Goal: Task Accomplishment & Management: Use online tool/utility

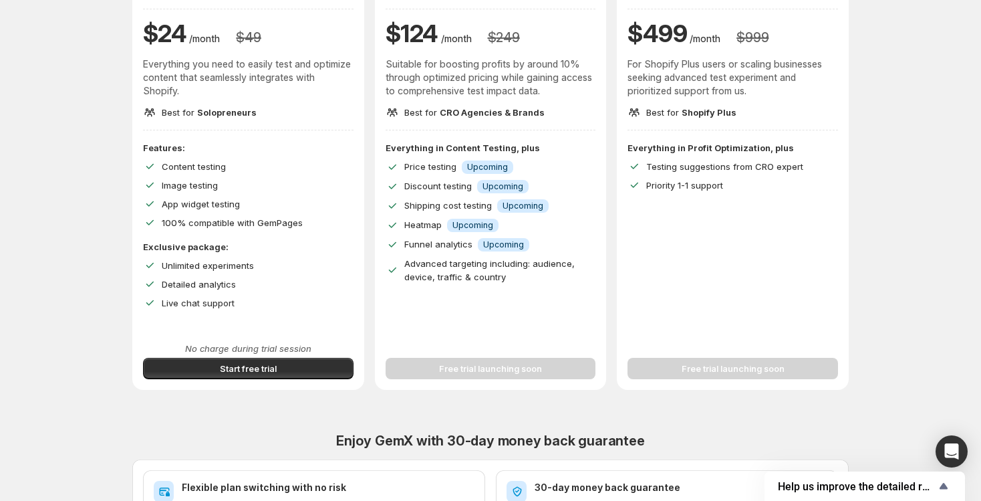
scroll to position [184, 0]
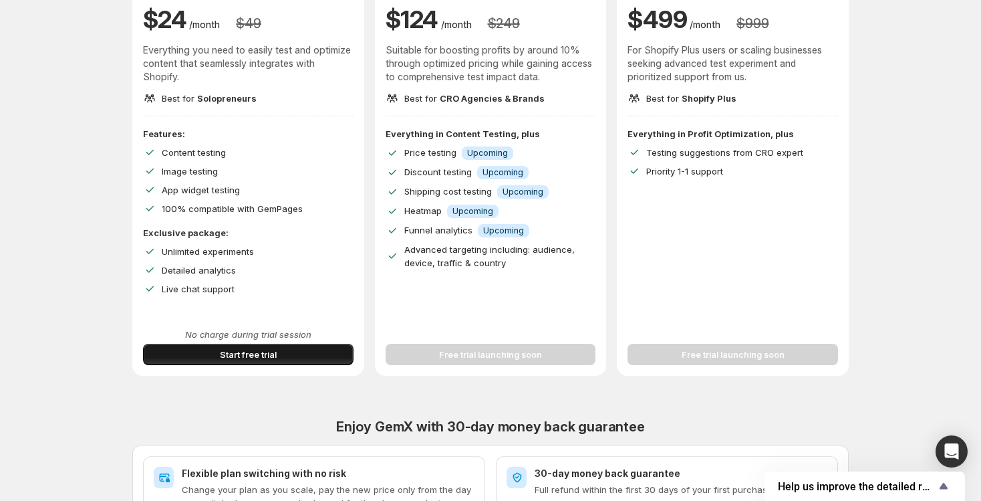
click at [250, 355] on span "Start free trial" at bounding box center [248, 354] width 57 height 13
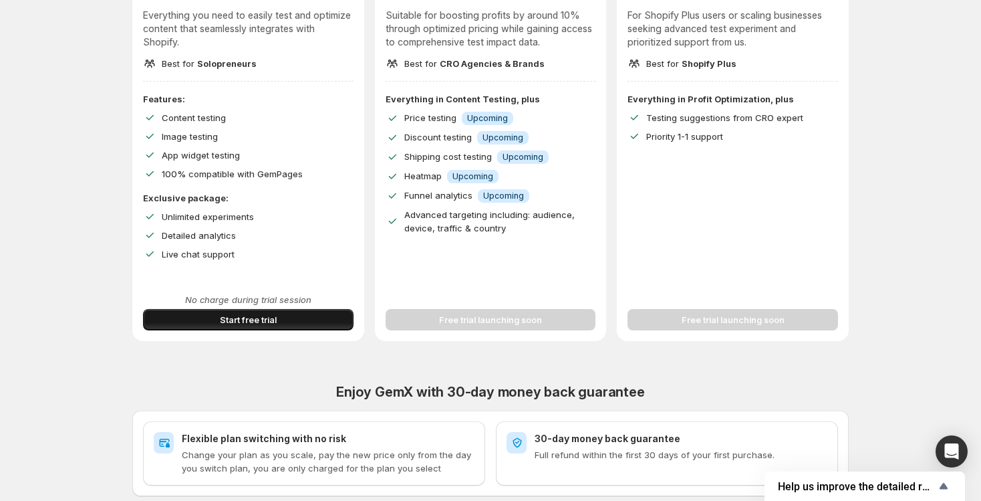
scroll to position [263, 0]
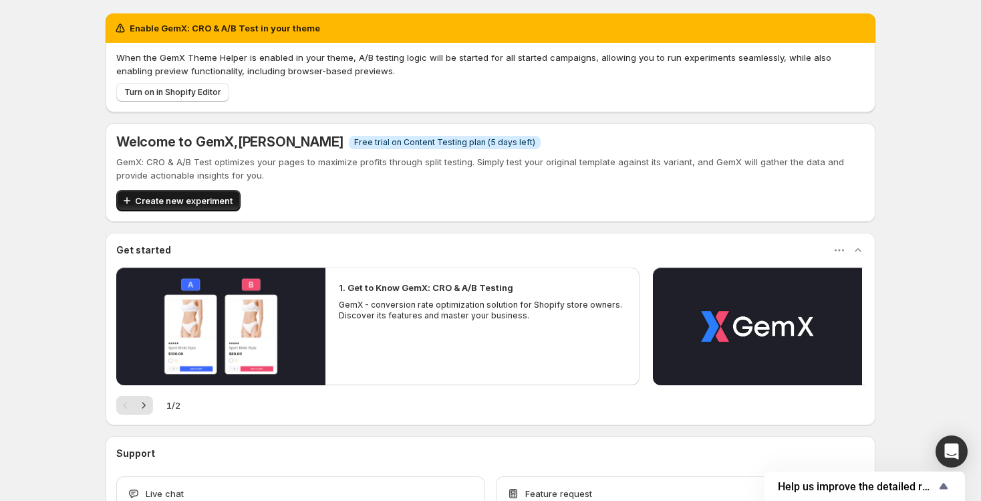
click at [197, 196] on span "Create new experiment" at bounding box center [184, 200] width 98 height 13
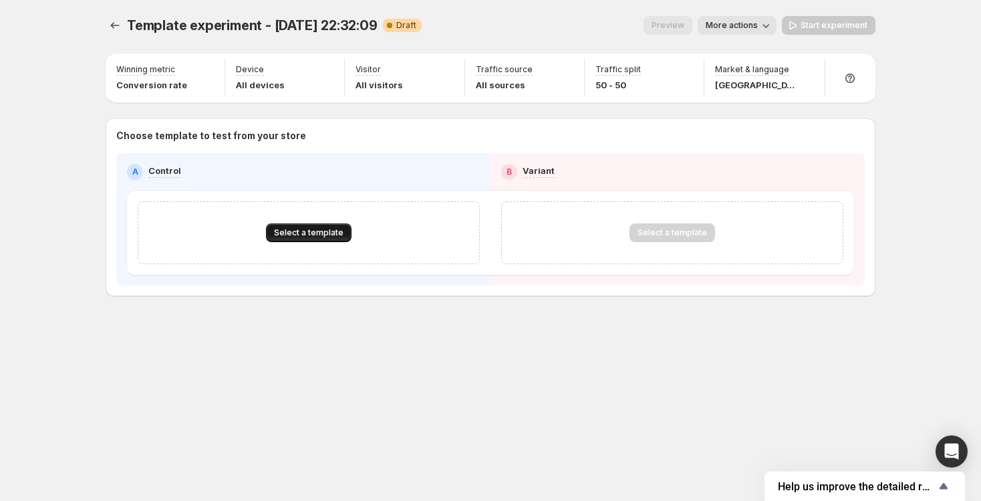
click at [319, 234] on span "Select a template" at bounding box center [309, 232] width 70 height 11
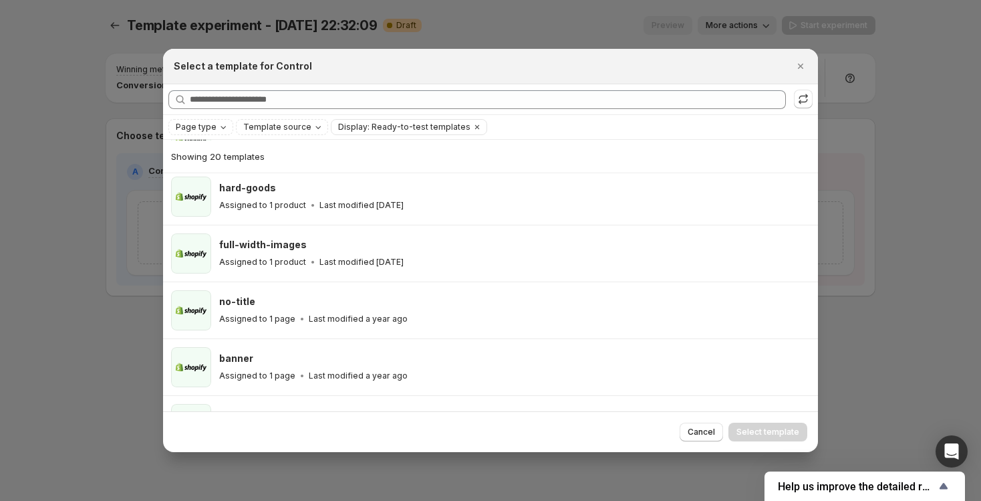
scroll to position [891, 0]
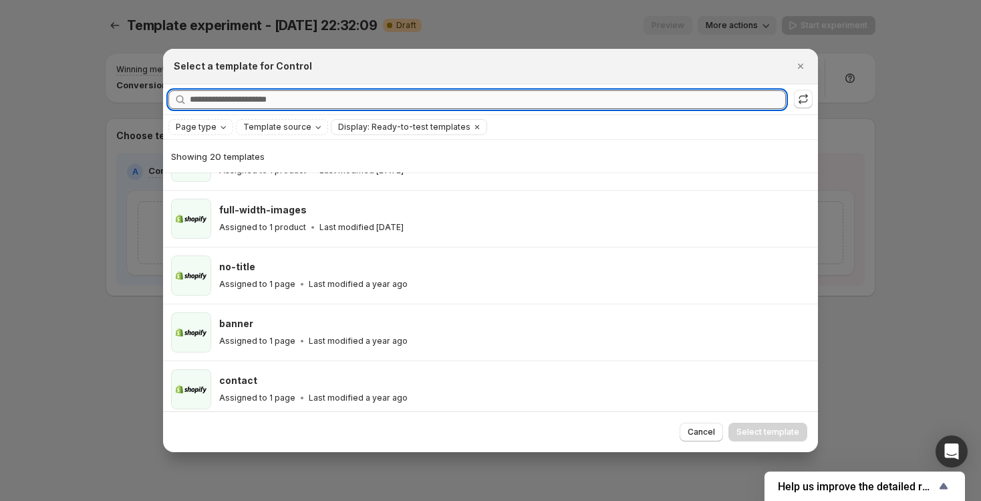
click at [286, 92] on input "Searching all templates" at bounding box center [488, 99] width 596 height 19
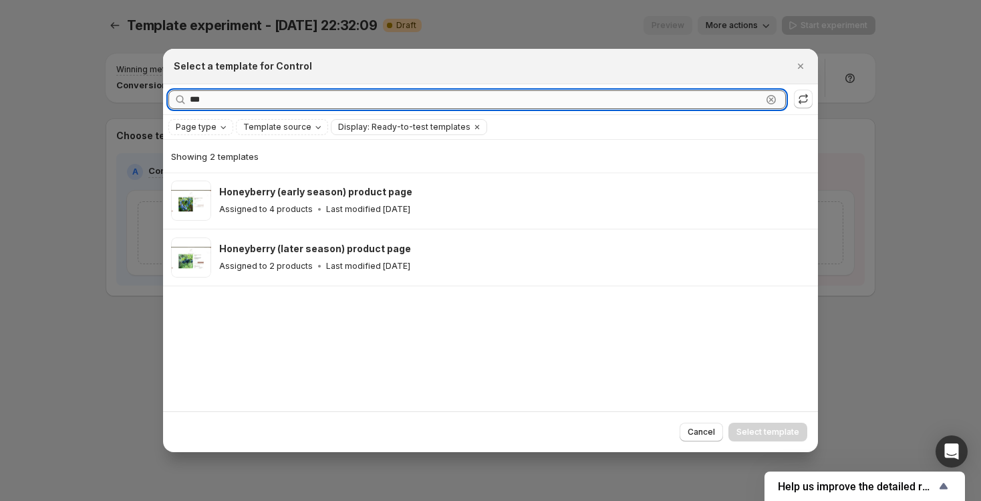
scroll to position [0, 0]
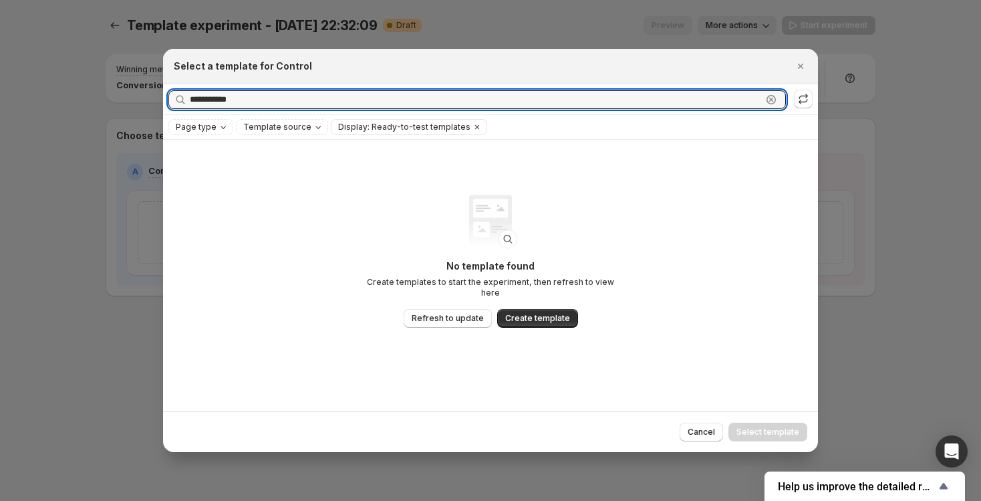
type input "**********"
click at [450, 313] on span "Refresh to update" at bounding box center [448, 318] width 72 height 11
click at [267, 94] on input "**********" at bounding box center [476, 99] width 572 height 19
click at [768, 102] on icon ":ro:" at bounding box center [771, 99] width 9 height 9
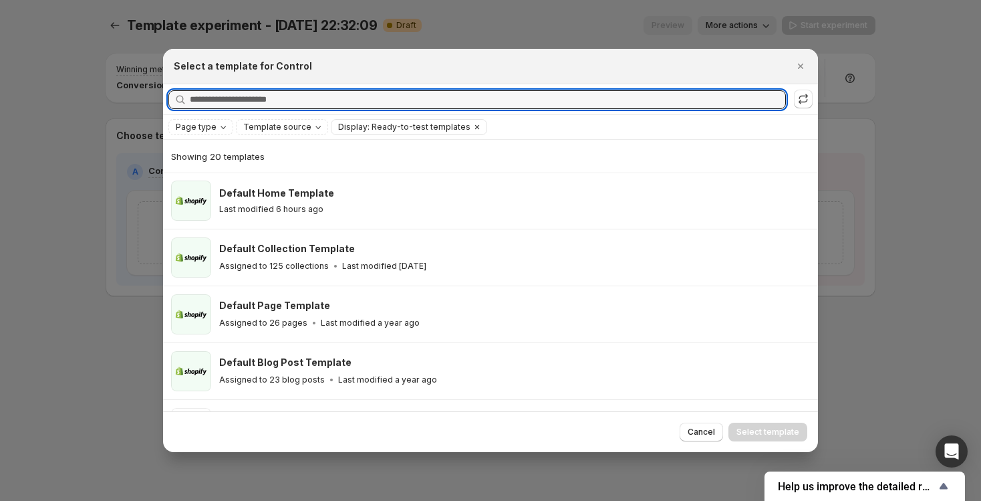
click at [472, 127] on icon "Clear" at bounding box center [477, 127] width 11 height 11
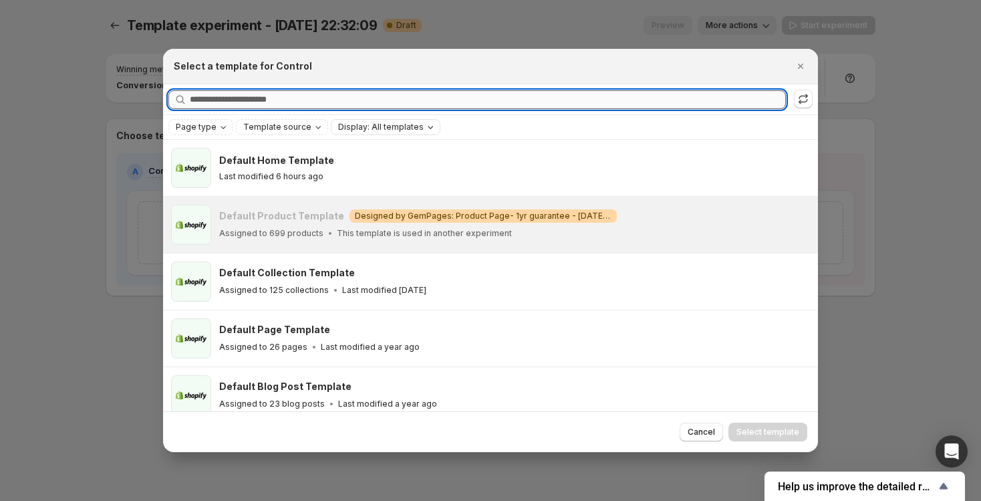
click at [352, 104] on input "Searching all templates" at bounding box center [488, 99] width 596 height 19
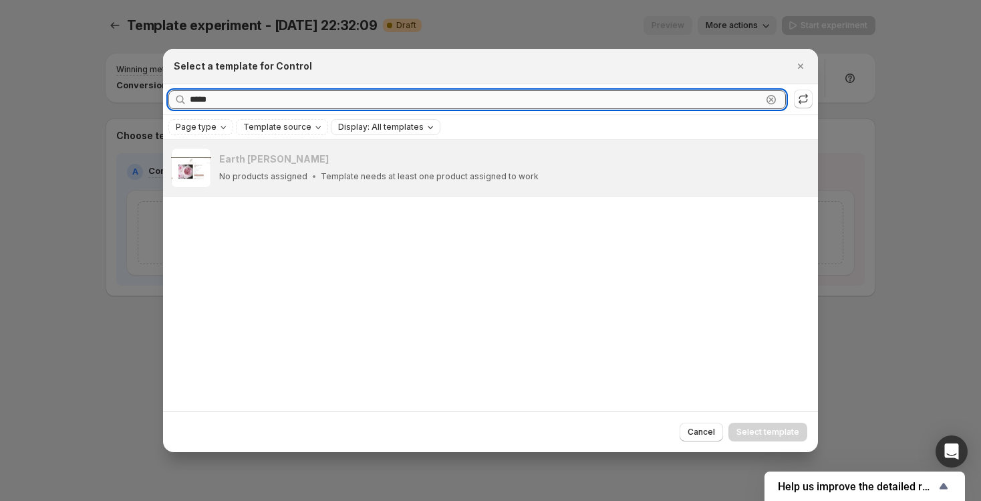
type input "*****"
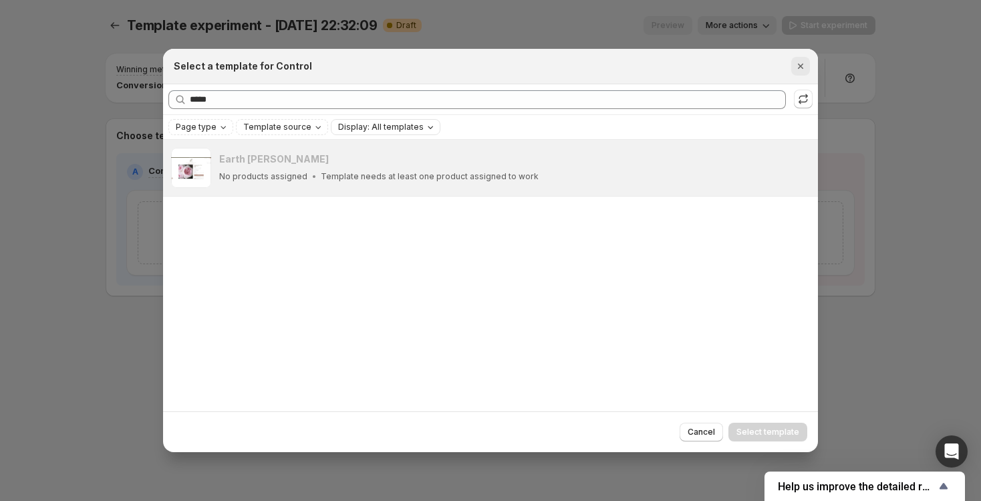
click at [801, 68] on icon "Close" at bounding box center [800, 65] width 13 height 13
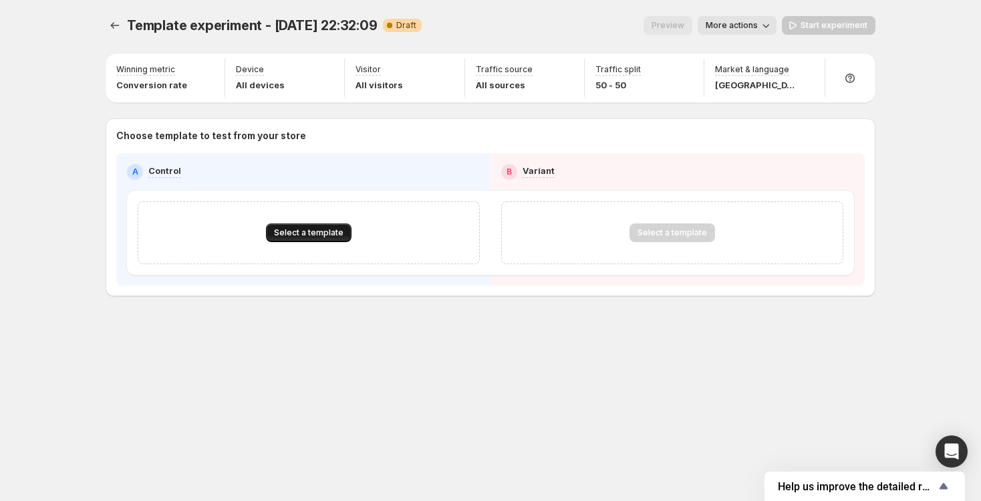
click at [303, 232] on span "Select a template" at bounding box center [309, 232] width 70 height 11
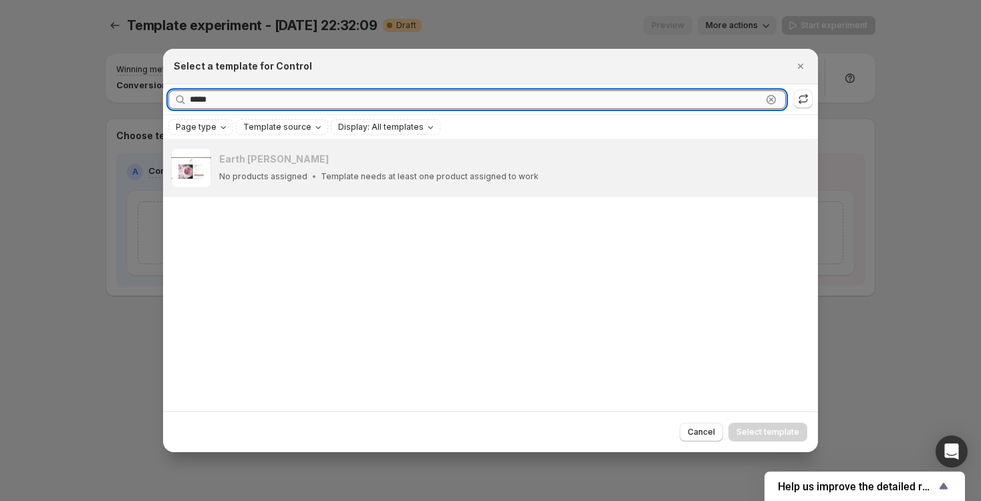
click at [765, 107] on div "***** Clear" at bounding box center [477, 99] width 618 height 19
click at [771, 102] on icon ":ro:" at bounding box center [771, 99] width 13 height 13
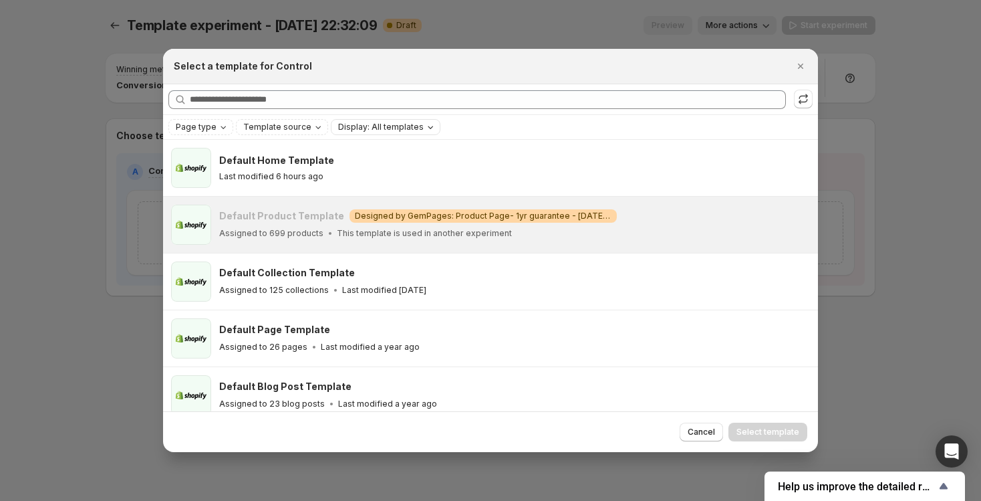
click at [376, 126] on span "Display: All templates" at bounding box center [381, 127] width 86 height 11
click at [377, 150] on span "Ready-to-test templates" at bounding box center [399, 153] width 100 height 11
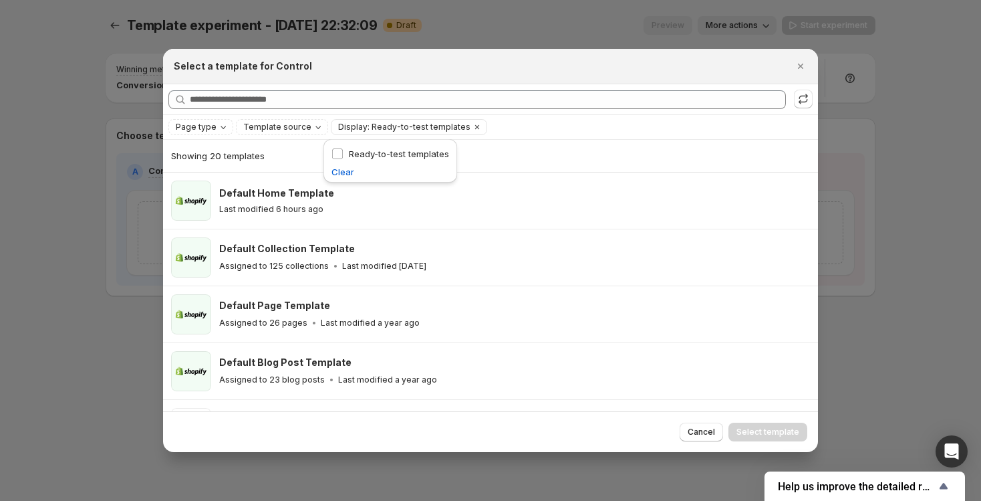
click at [622, 84] on div "Searching all templates" at bounding box center [490, 99] width 655 height 30
click at [698, 428] on span "Cancel" at bounding box center [701, 431] width 27 height 11
